Goal: Task Accomplishment & Management: Use online tool/utility

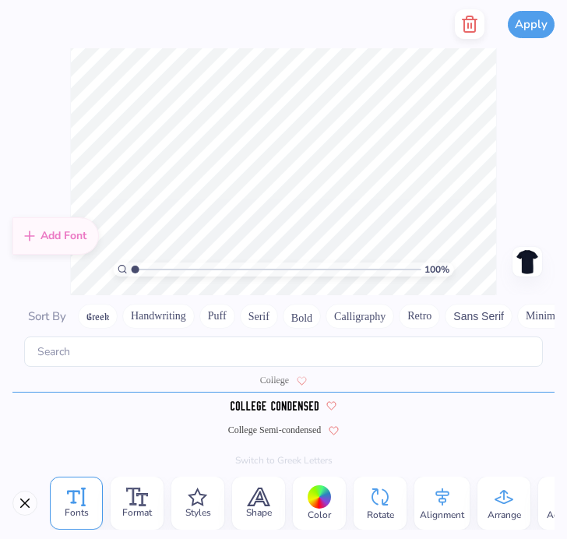
scroll to position [1803, 0]
click at [94, 269] on div "100 %" at bounding box center [283, 172] width 427 height 427
click at [515, 148] on div "100 % Need help? Chat with us. Back" at bounding box center [283, 171] width 567 height 247
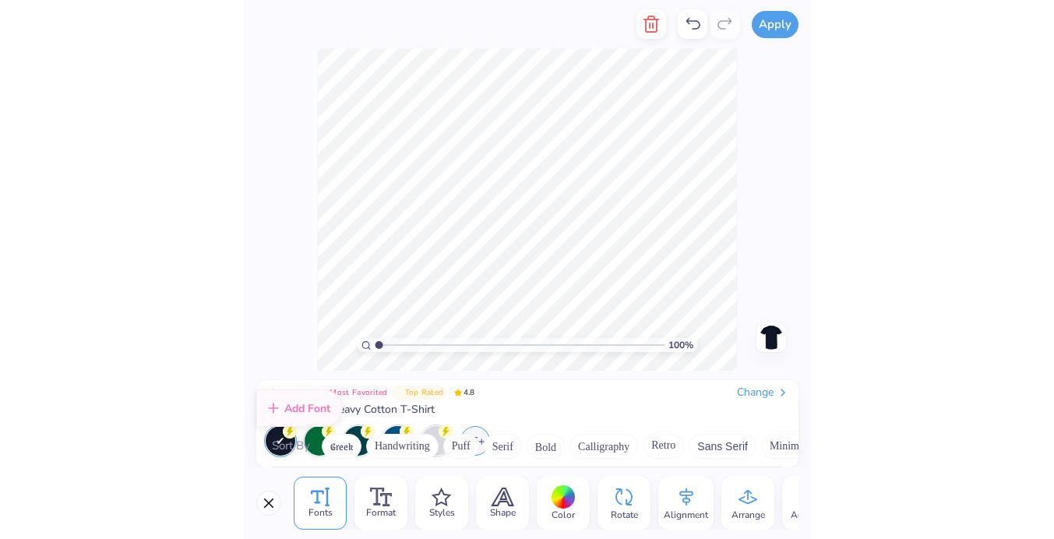
scroll to position [1792, 0]
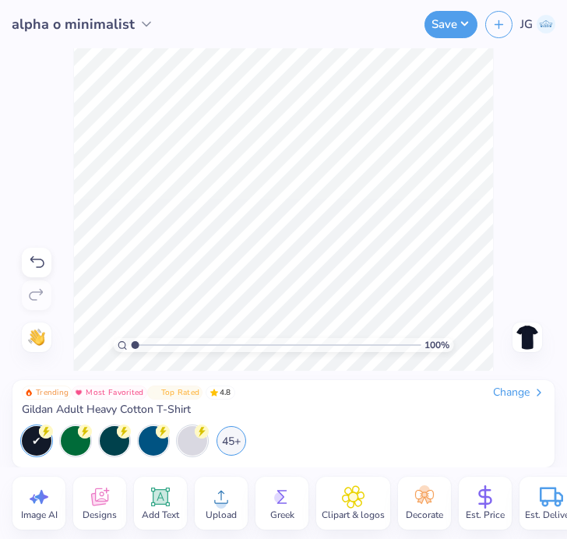
click at [495, 269] on div "100 % Need help? Chat with us. Back" at bounding box center [283, 209] width 567 height 322
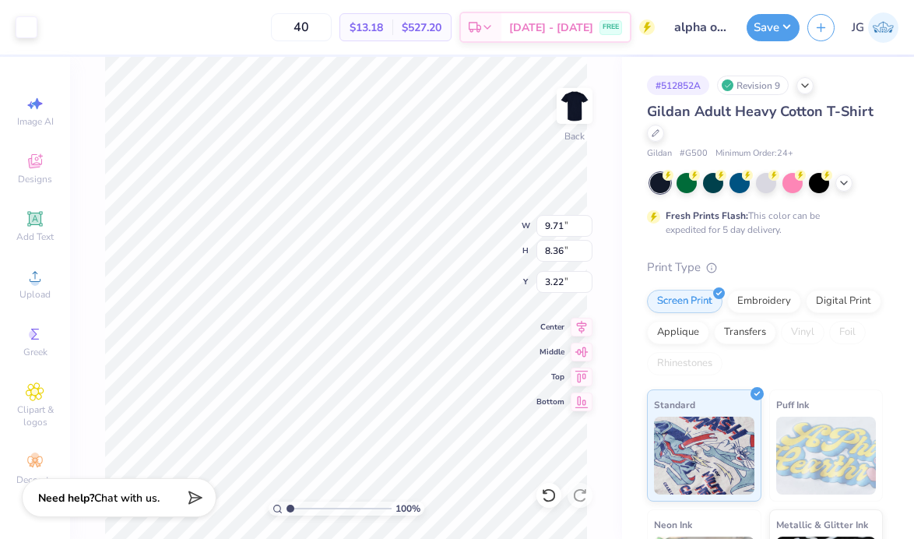
type input "3.00"
type input "10.11"
type input "8.71"
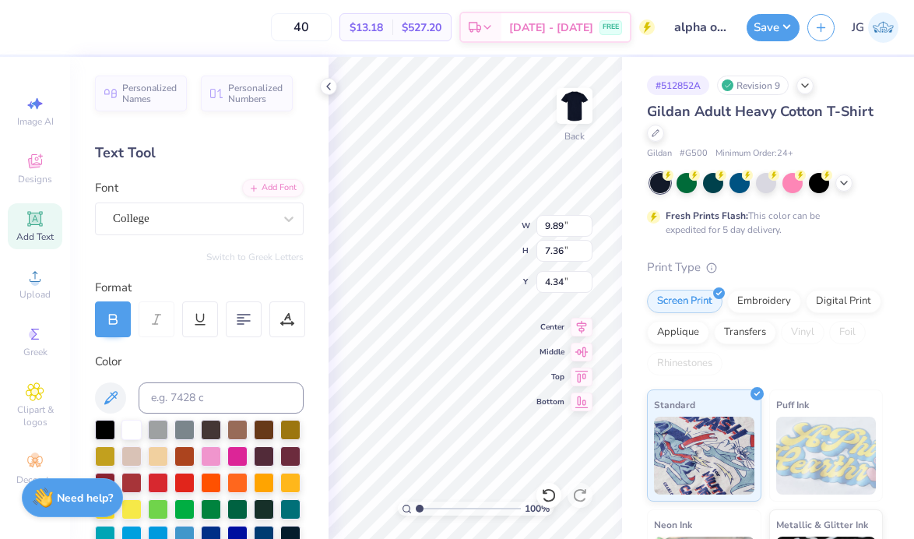
type input "9.41"
type input "7.01"
type input "4.13"
click at [485, 510] on input "range" at bounding box center [468, 509] width 105 height 14
type input "4.3"
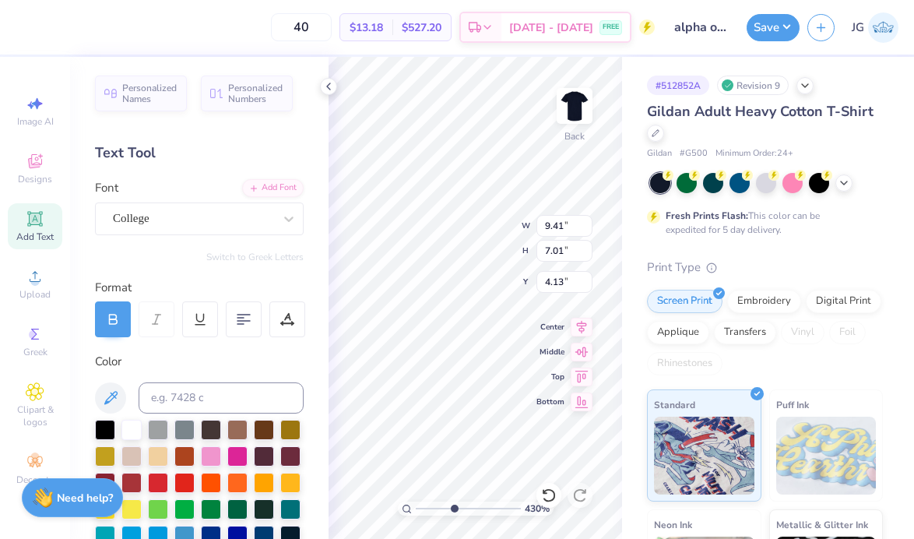
click at [453, 508] on input "range" at bounding box center [468, 509] width 105 height 14
click at [566, 281] on div "Art colors 40 $13.18 Per Item $527.20 Total Est. Delivery Sep 9 - 12 FREE Desig…" at bounding box center [457, 269] width 914 height 539
type input "4.50"
type input "0.81"
type input "3.22"
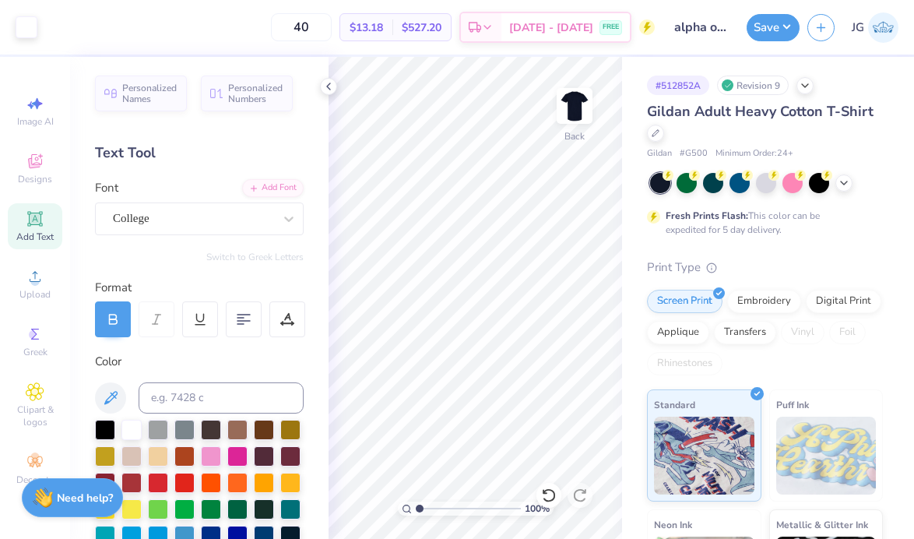
drag, startPoint x: 454, startPoint y: 509, endPoint x: 410, endPoint y: 514, distance: 44.6
click at [416, 514] on input "range" at bounding box center [468, 509] width 105 height 14
type input "2.76"
click at [438, 506] on input "range" at bounding box center [468, 509] width 105 height 14
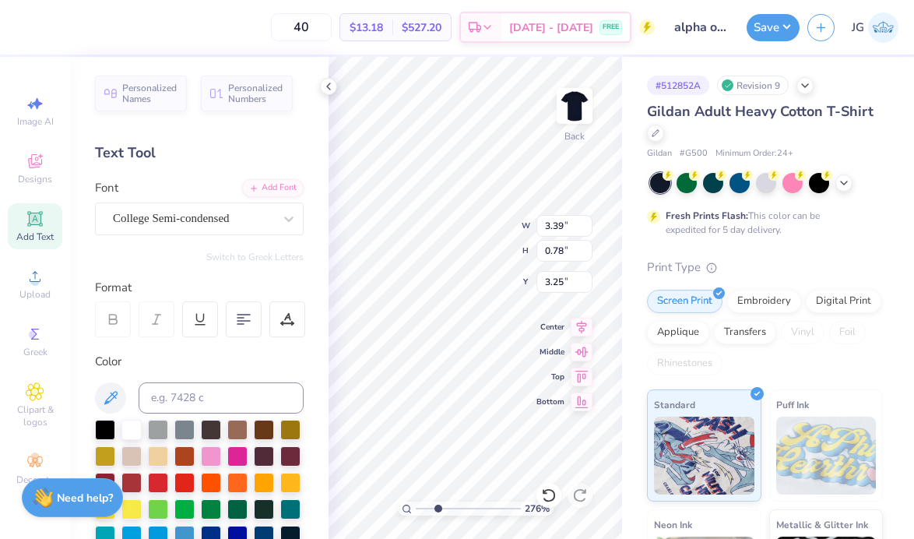
type input "3.22"
type input "9.41"
type input "7.01"
type input "4.13"
click at [552, 500] on icon at bounding box center [548, 495] width 13 height 14
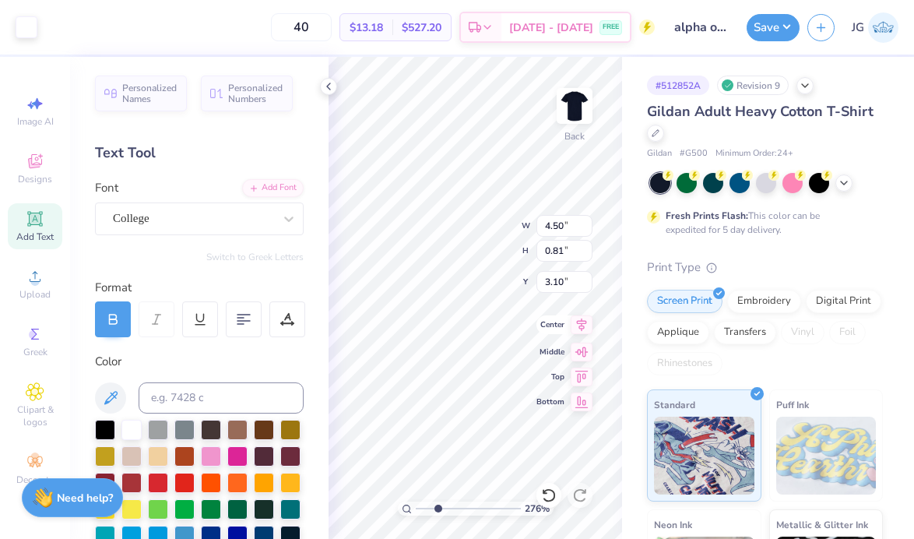
type input "3.10"
drag, startPoint x: 428, startPoint y: 509, endPoint x: 401, endPoint y: 509, distance: 26.5
type input "1"
click at [416, 509] on input "range" at bounding box center [468, 509] width 105 height 14
click at [566, 25] on button "Save" at bounding box center [773, 25] width 53 height 27
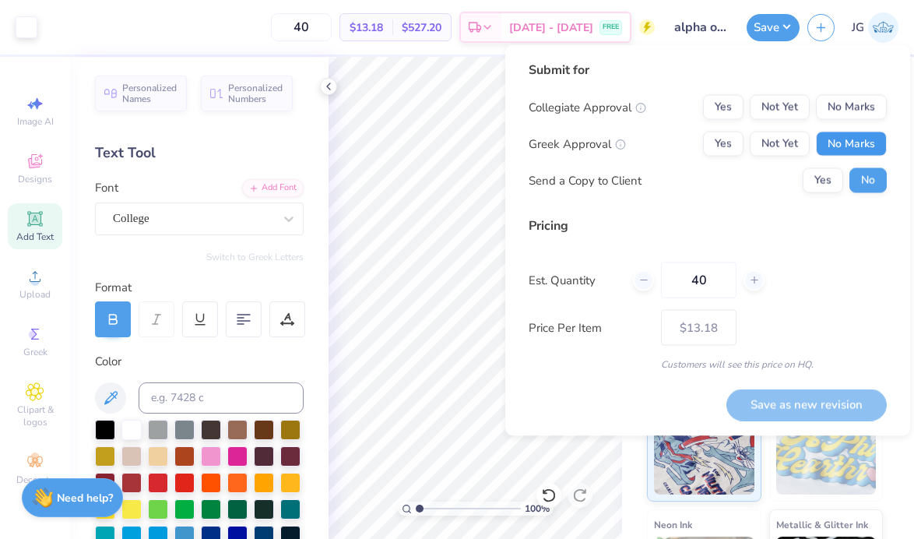
click at [566, 146] on button "No Marks" at bounding box center [851, 144] width 71 height 25
click at [566, 104] on button "No Marks" at bounding box center [851, 107] width 71 height 25
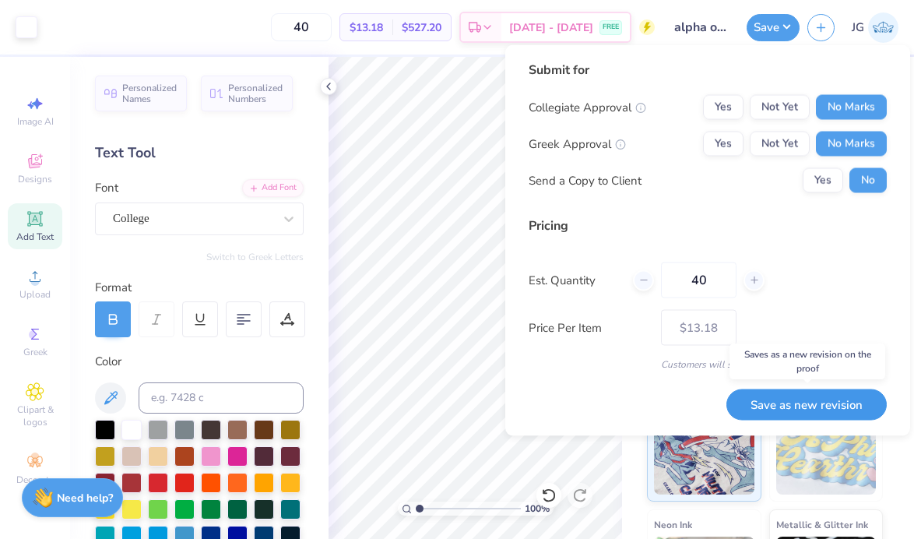
click at [566, 417] on button "Save as new revision" at bounding box center [807, 405] width 160 height 32
type input "$13.18"
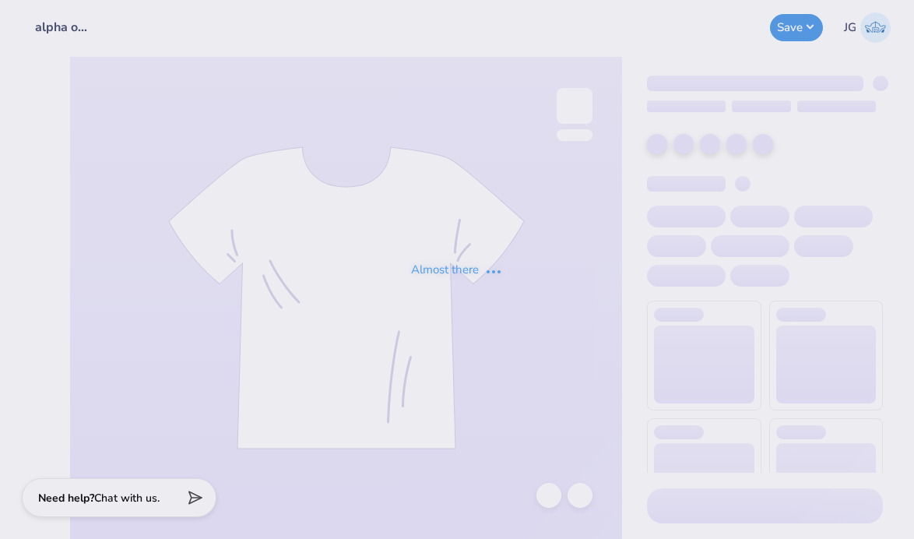
type input "alpha o minimalist"
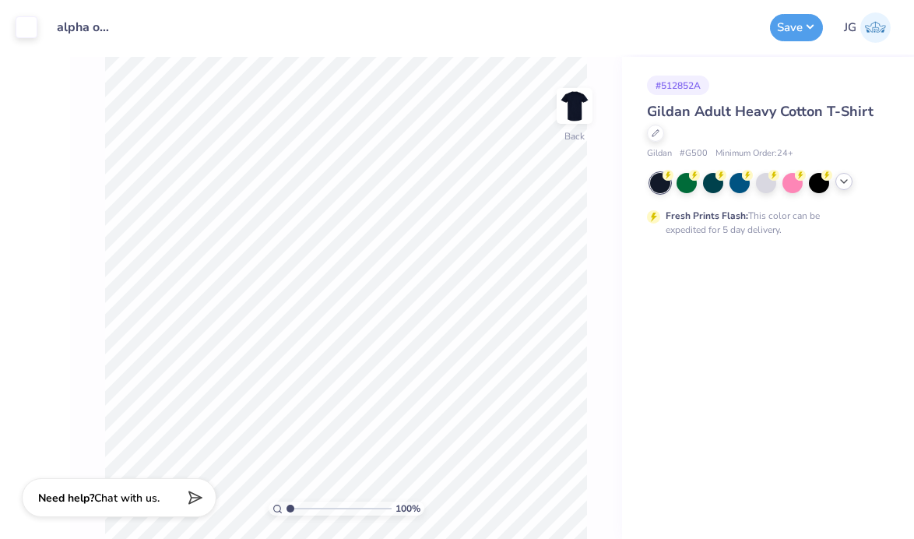
click at [843, 179] on icon at bounding box center [844, 181] width 12 height 12
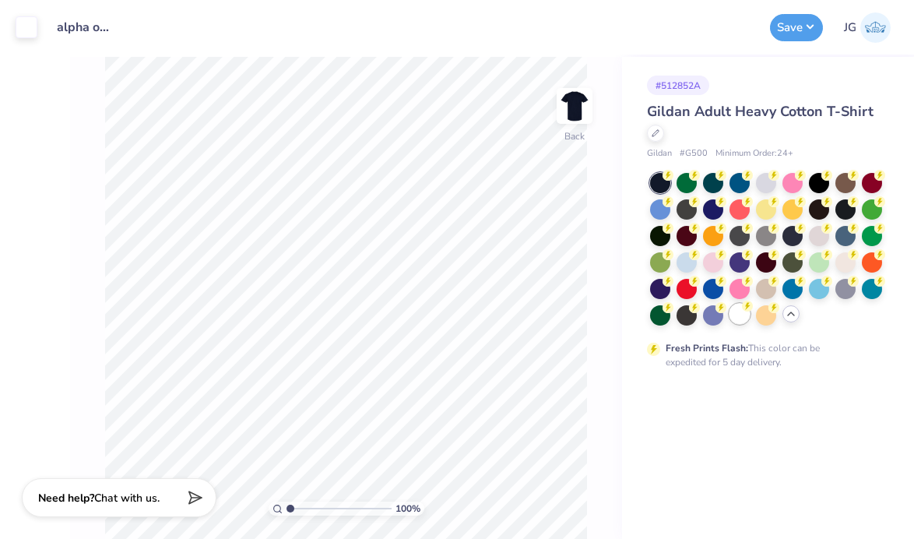
click at [744, 315] on div at bounding box center [740, 314] width 20 height 20
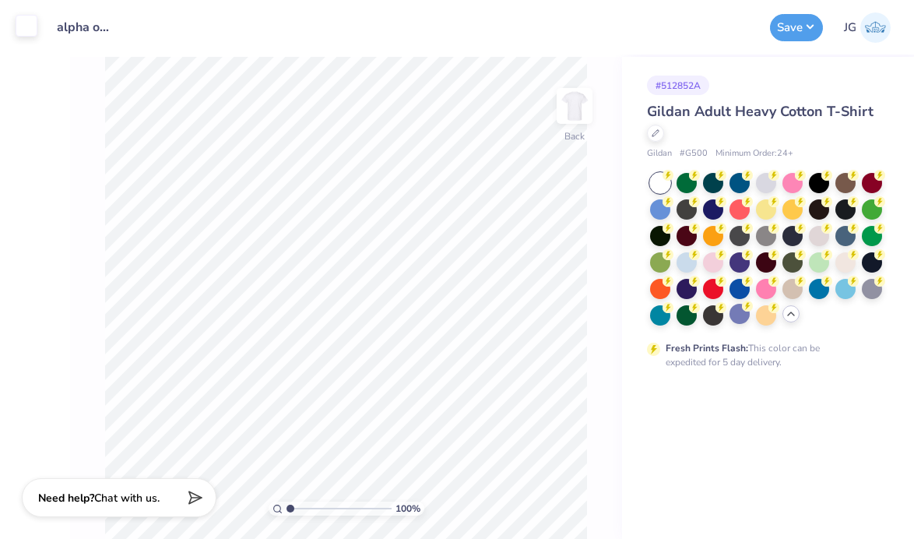
click at [34, 30] on div at bounding box center [27, 26] width 22 height 22
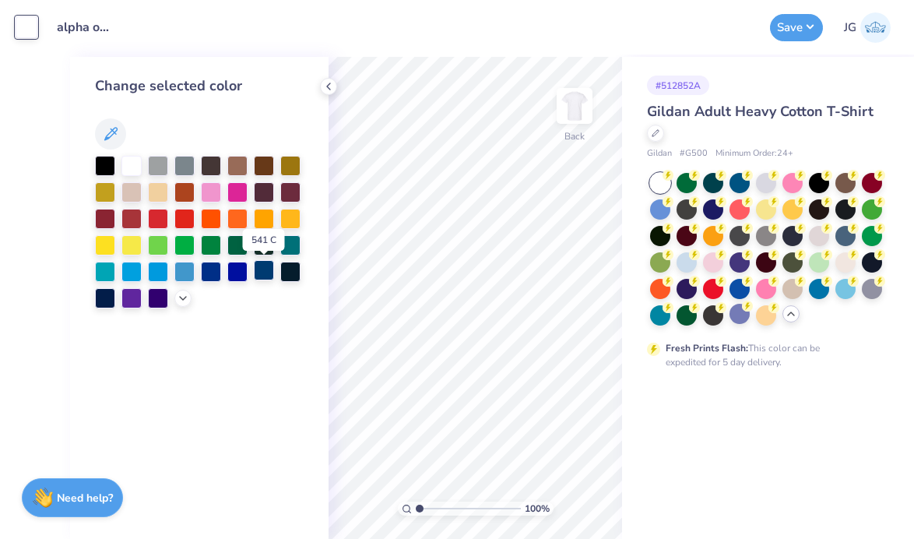
click at [266, 276] on div at bounding box center [264, 270] width 20 height 20
click at [797, 27] on button "Save" at bounding box center [796, 25] width 53 height 27
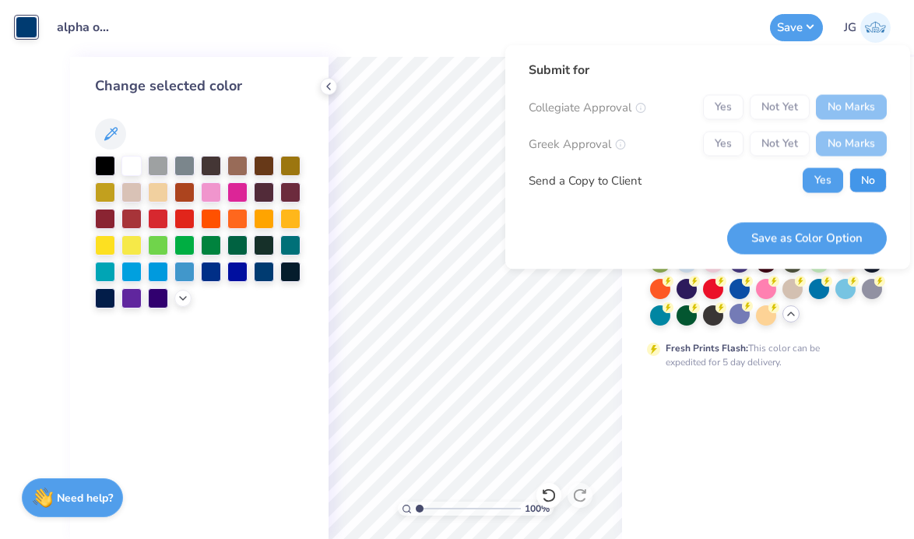
click at [854, 180] on button "No" at bounding box center [868, 180] width 37 height 25
click at [835, 247] on button "Save as Color Option" at bounding box center [807, 238] width 160 height 32
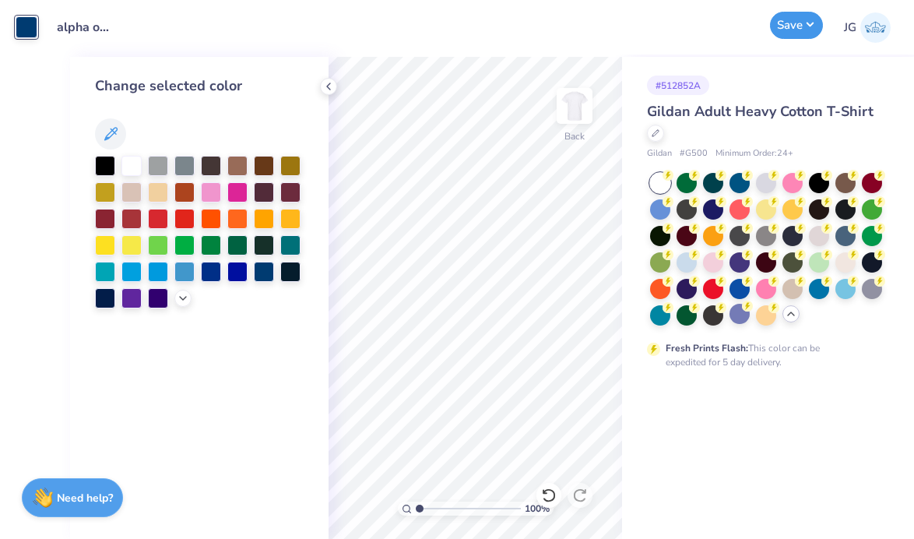
click at [780, 31] on button "Save" at bounding box center [796, 25] width 53 height 27
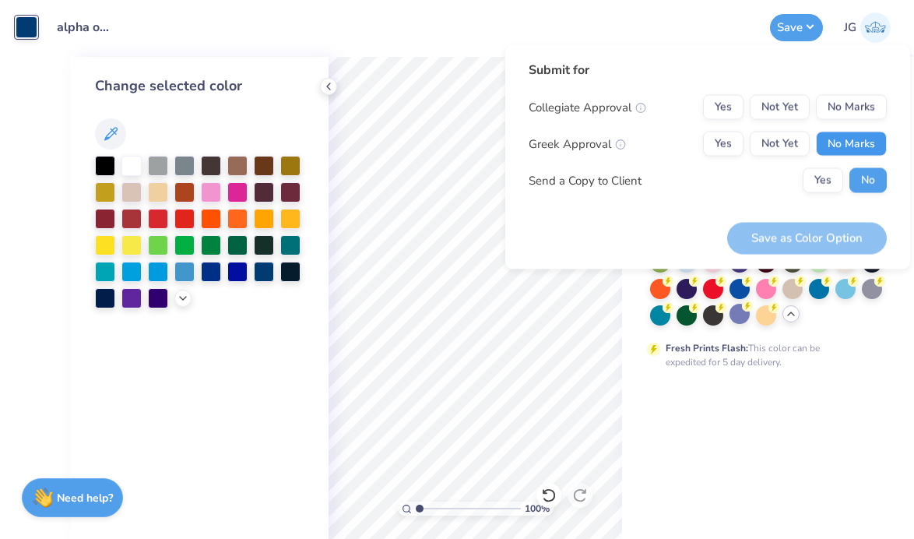
click at [843, 137] on button "No Marks" at bounding box center [851, 144] width 71 height 25
click at [844, 105] on button "No Marks" at bounding box center [851, 107] width 71 height 25
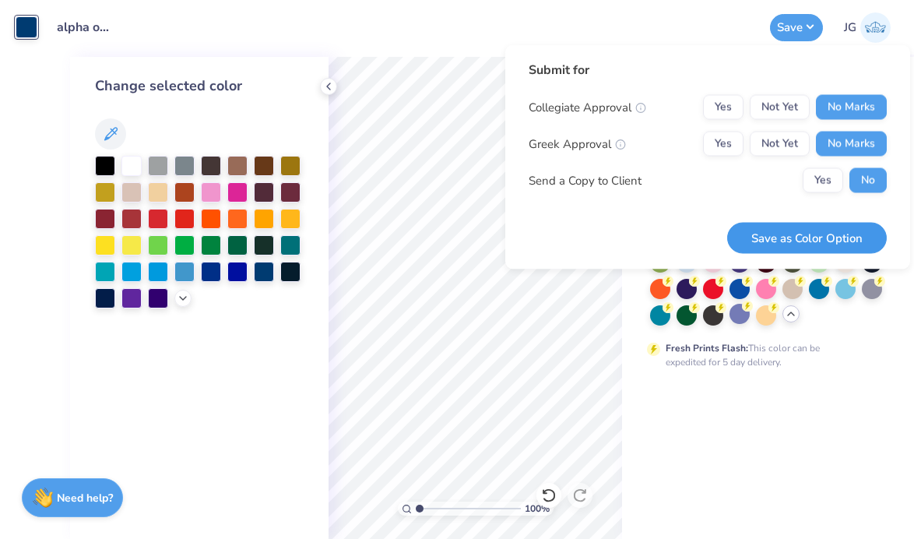
click at [806, 243] on button "Save as Color Option" at bounding box center [807, 238] width 160 height 32
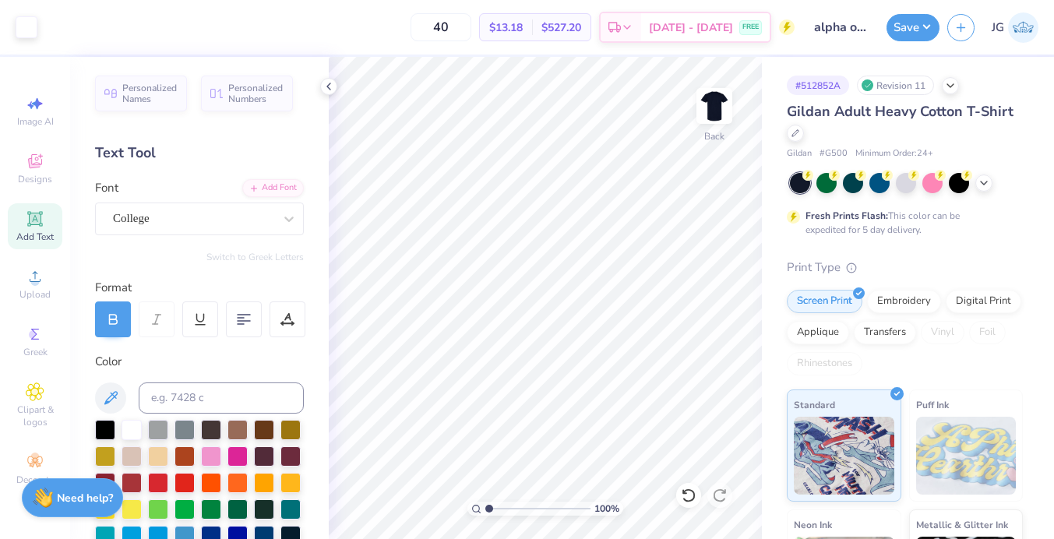
click at [1019, 33] on img at bounding box center [1023, 27] width 30 height 30
